Goal: Task Accomplishment & Management: Use online tool/utility

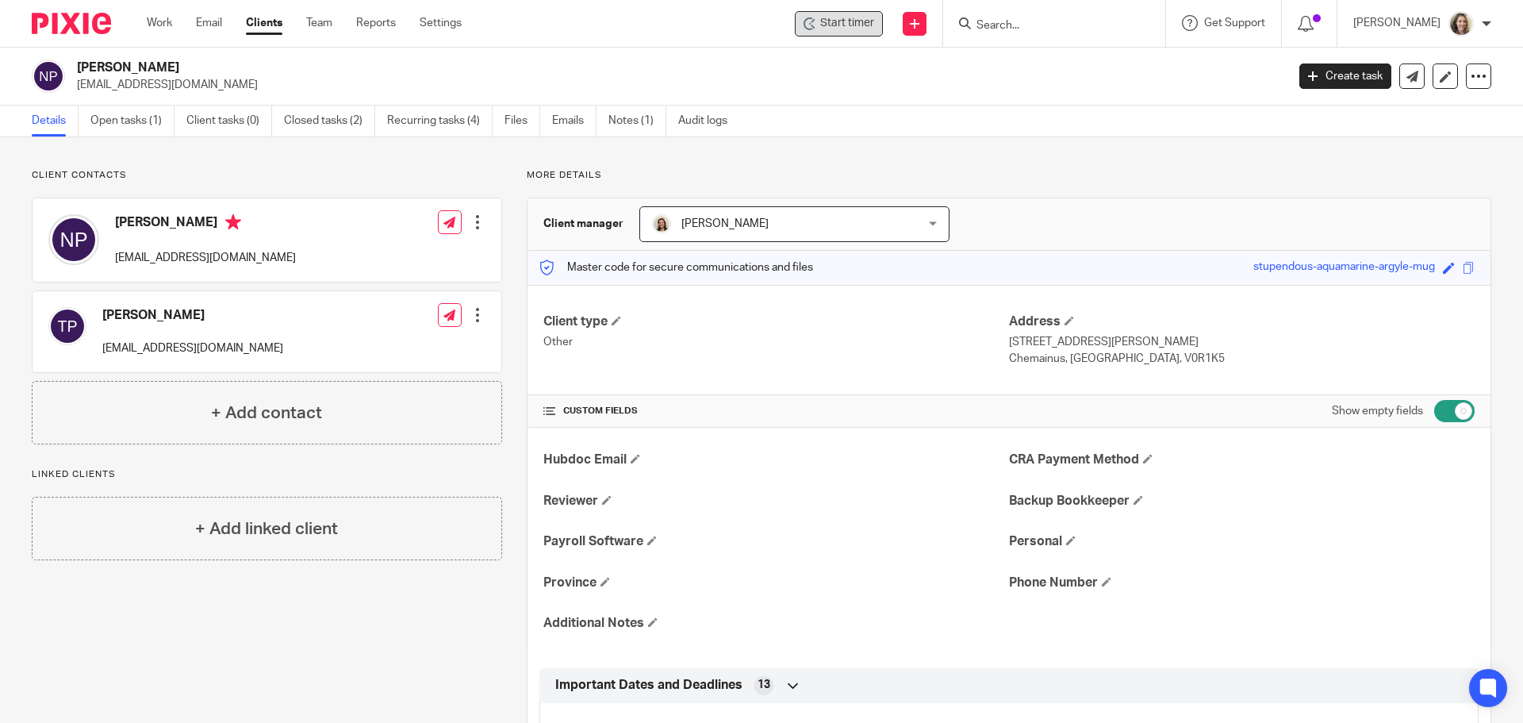
scroll to position [714, 0]
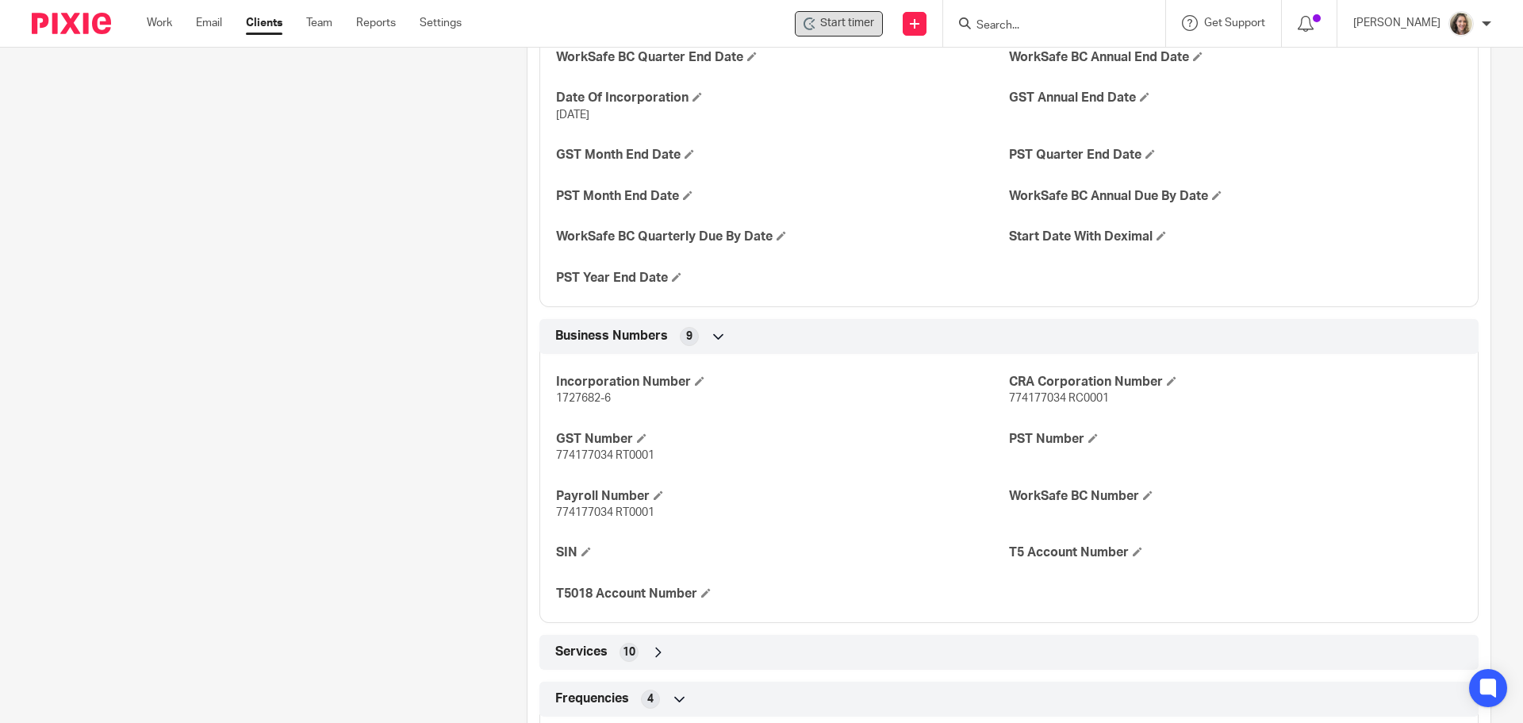
click at [866, 23] on span "Start timer" at bounding box center [847, 23] width 54 height 17
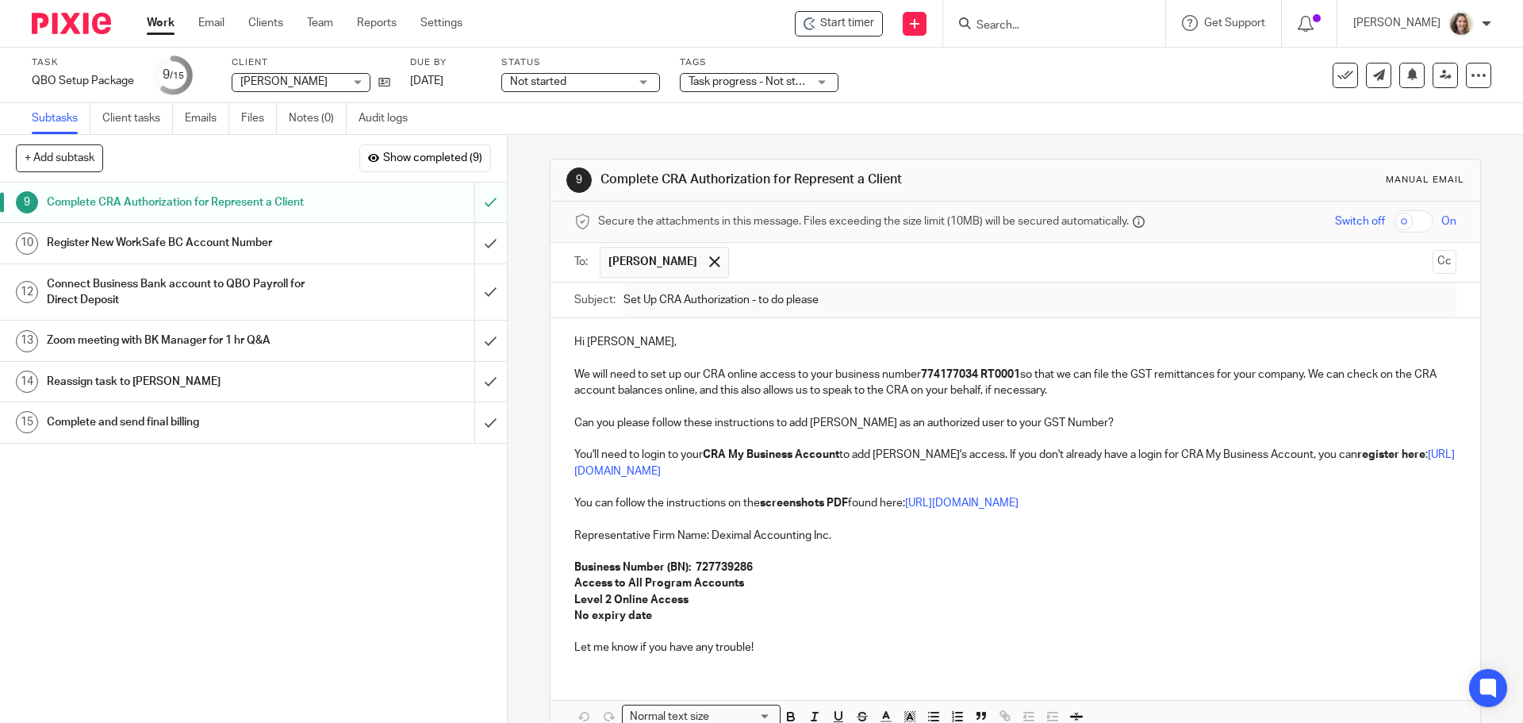
scroll to position [87, 0]
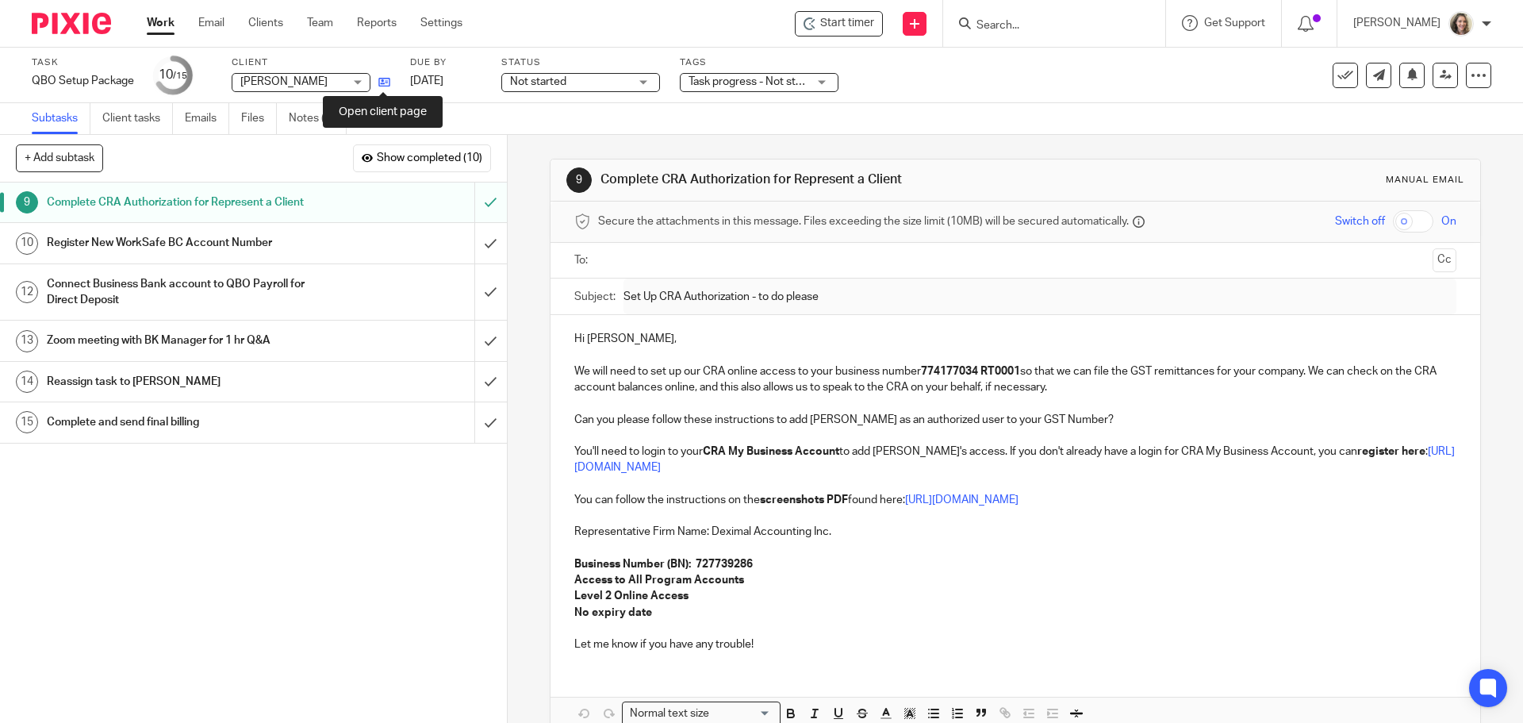
click at [382, 81] on icon at bounding box center [384, 82] width 12 height 12
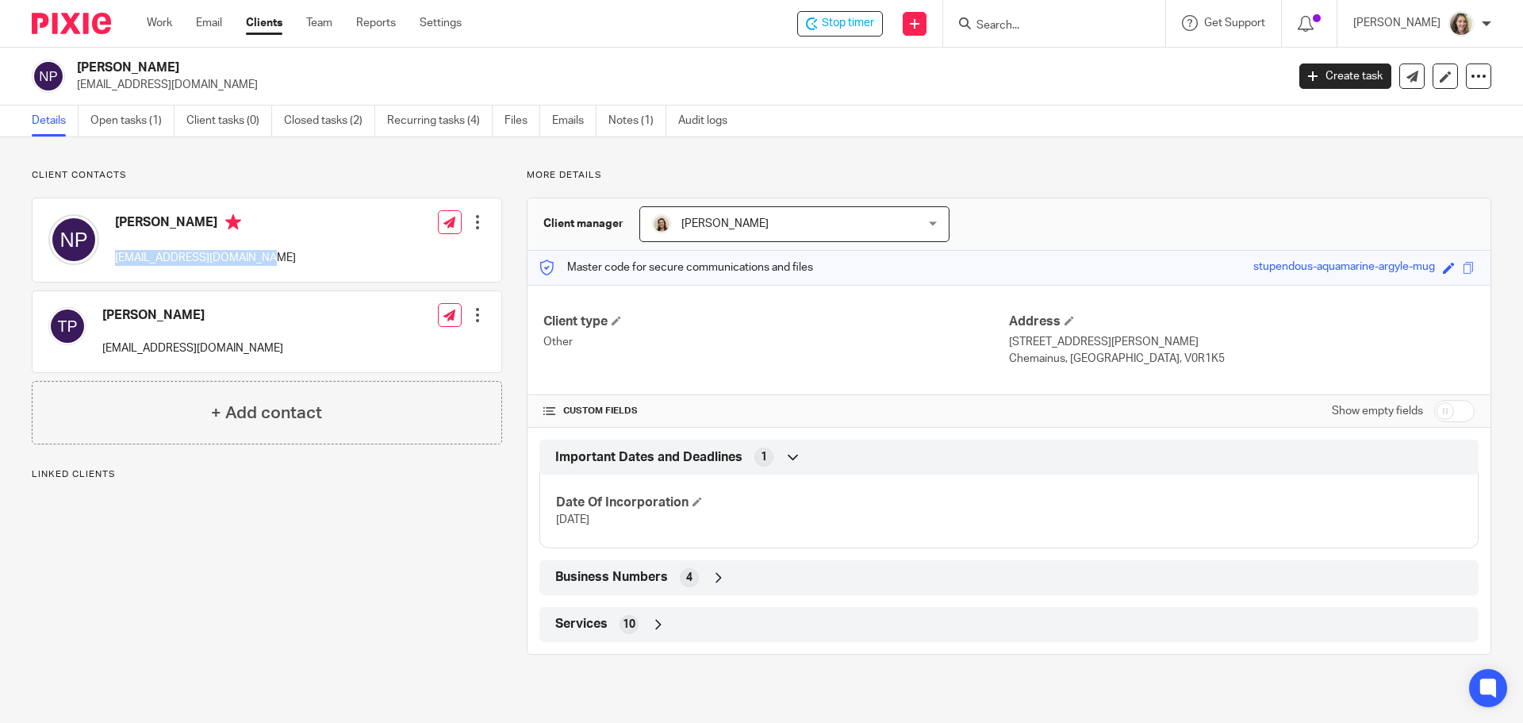
drag, startPoint x: 252, startPoint y: 257, endPoint x: 113, endPoint y: 252, distance: 138.9
click at [113, 252] on div "[PERSON_NAME] [EMAIL_ADDRESS][DOMAIN_NAME]" at bounding box center [172, 239] width 248 height 67
copy p "[EMAIL_ADDRESS][DOMAIN_NAME]"
